Goal: Task Accomplishment & Management: Complete application form

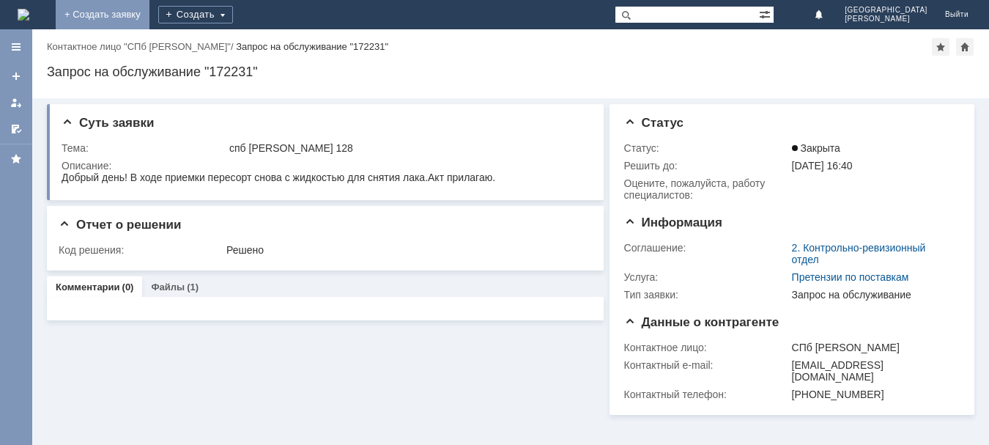
click at [149, 15] on link "+ Создать заявку" at bounding box center [103, 14] width 94 height 29
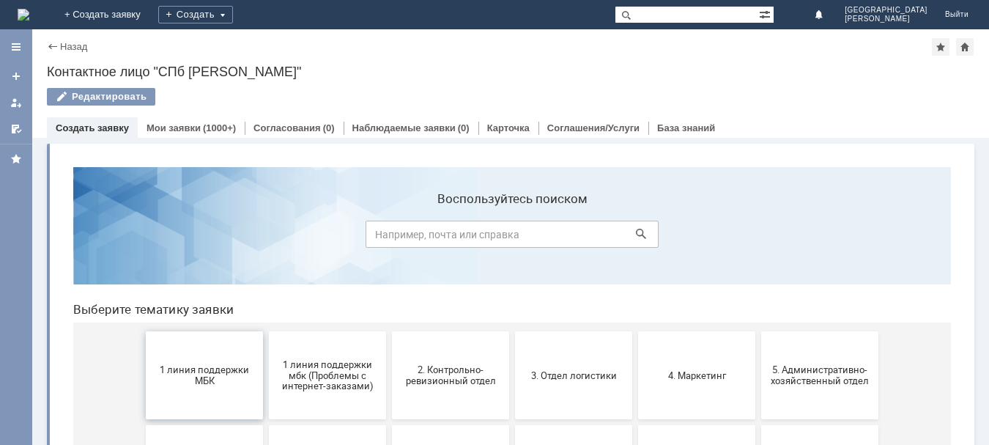
click at [200, 396] on button "1 линия поддержки МБК" at bounding box center [204, 375] width 117 height 88
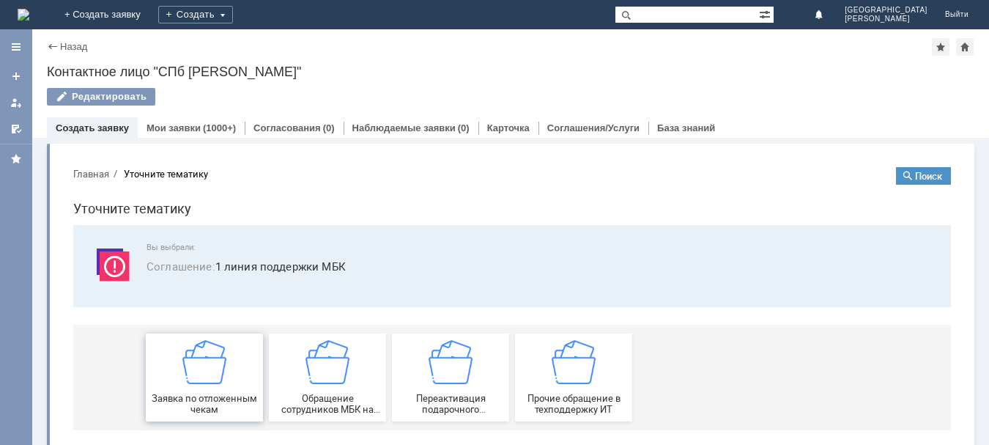
click at [207, 394] on span "Заявка по отложенным чекам" at bounding box center [204, 404] width 108 height 22
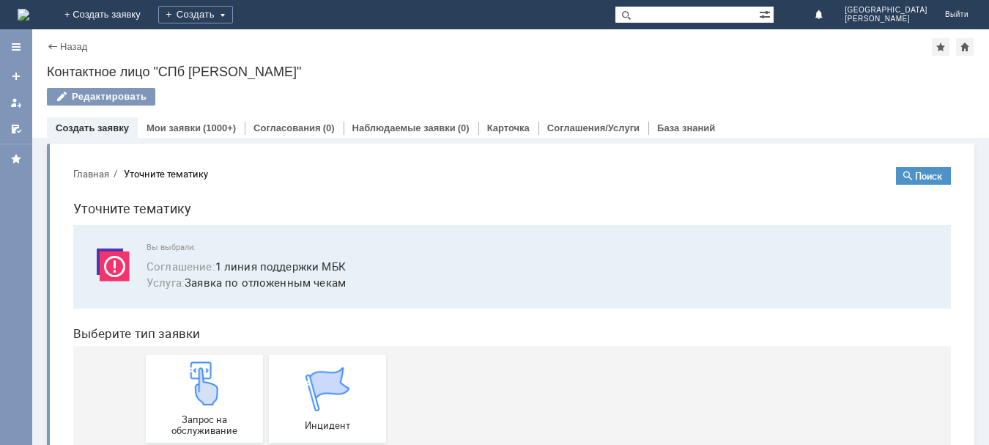
click at [207, 394] on img at bounding box center [204, 383] width 44 height 44
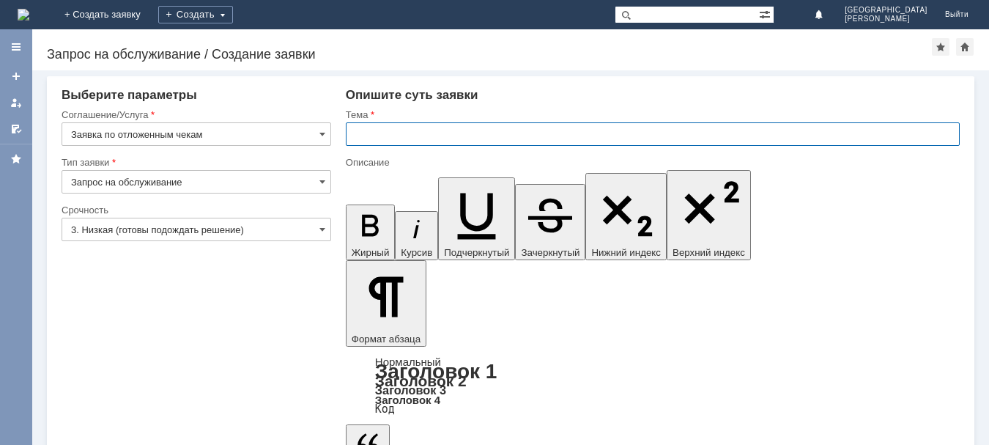
click at [414, 129] on input "text" at bounding box center [653, 133] width 614 height 23
type input "СПБ [PERSON_NAME] 128"
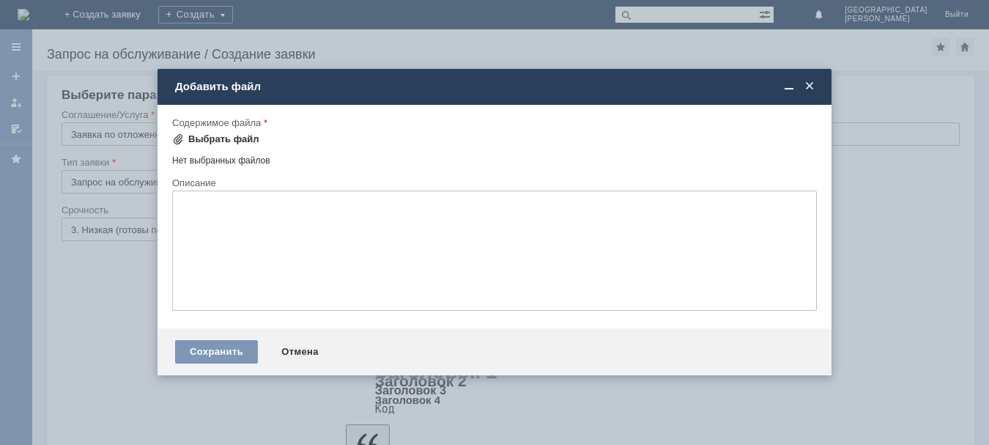
click at [210, 134] on div "Выбрать файл" at bounding box center [223, 139] width 71 height 12
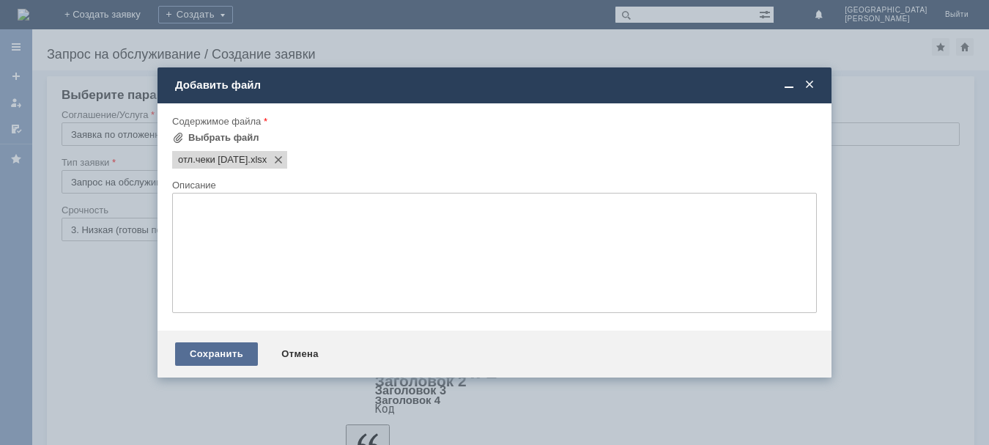
click at [226, 345] on div "Сохранить" at bounding box center [216, 353] width 83 height 23
